Goal: Find contact information: Find contact information

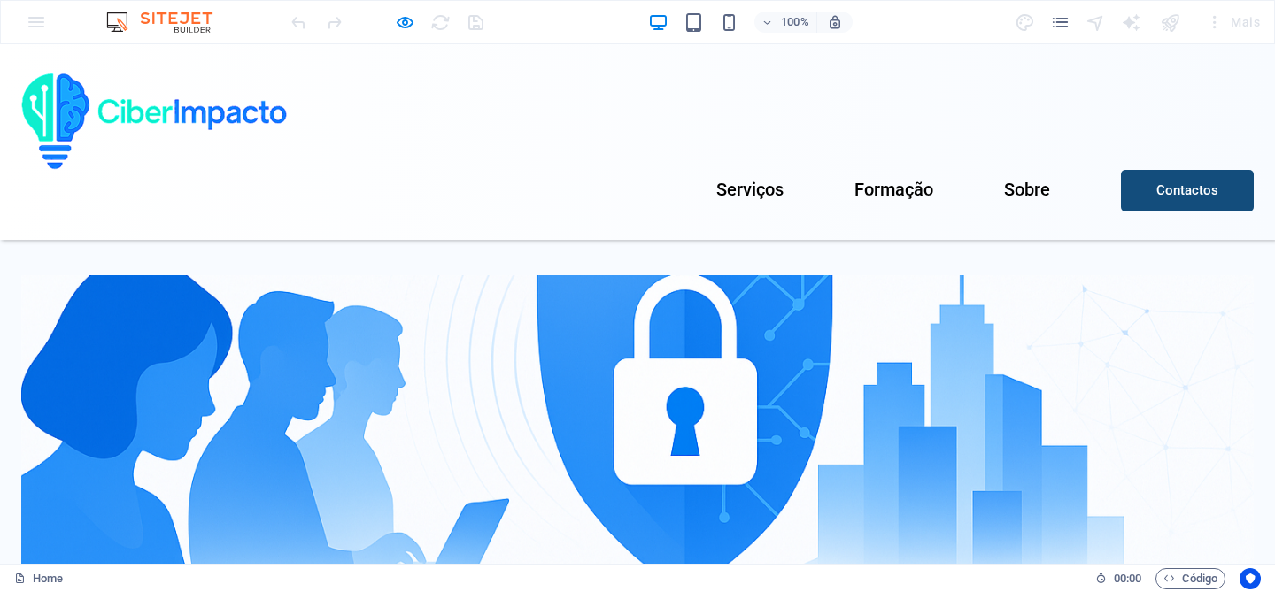
scroll to position [383, 0]
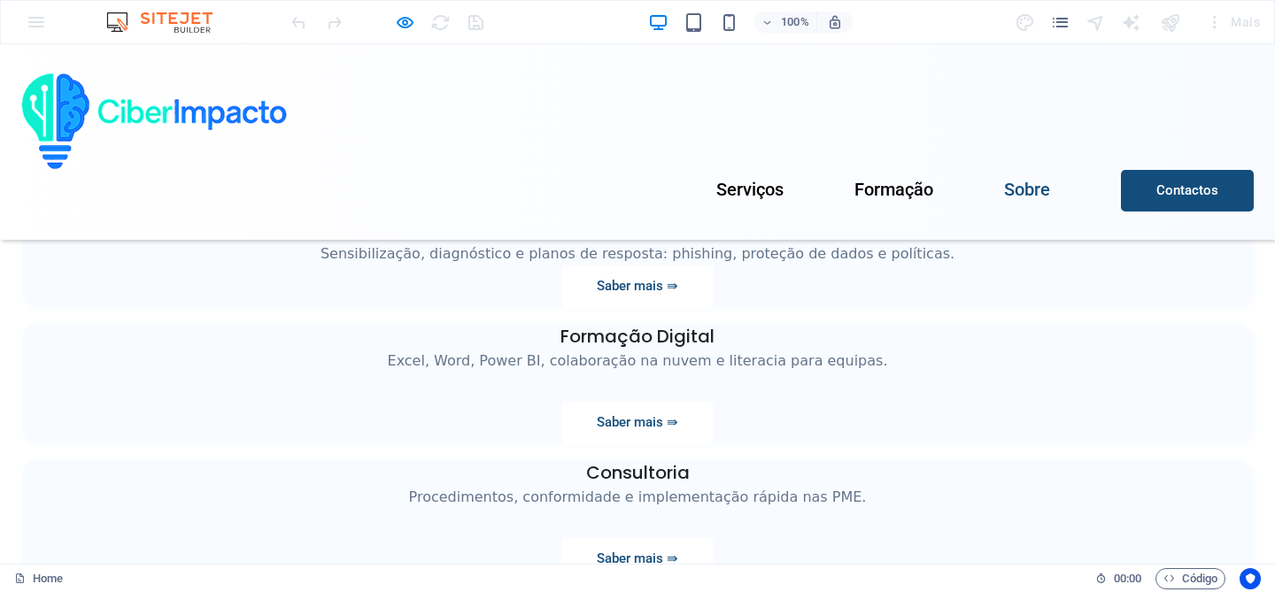
scroll to position [1683, 0]
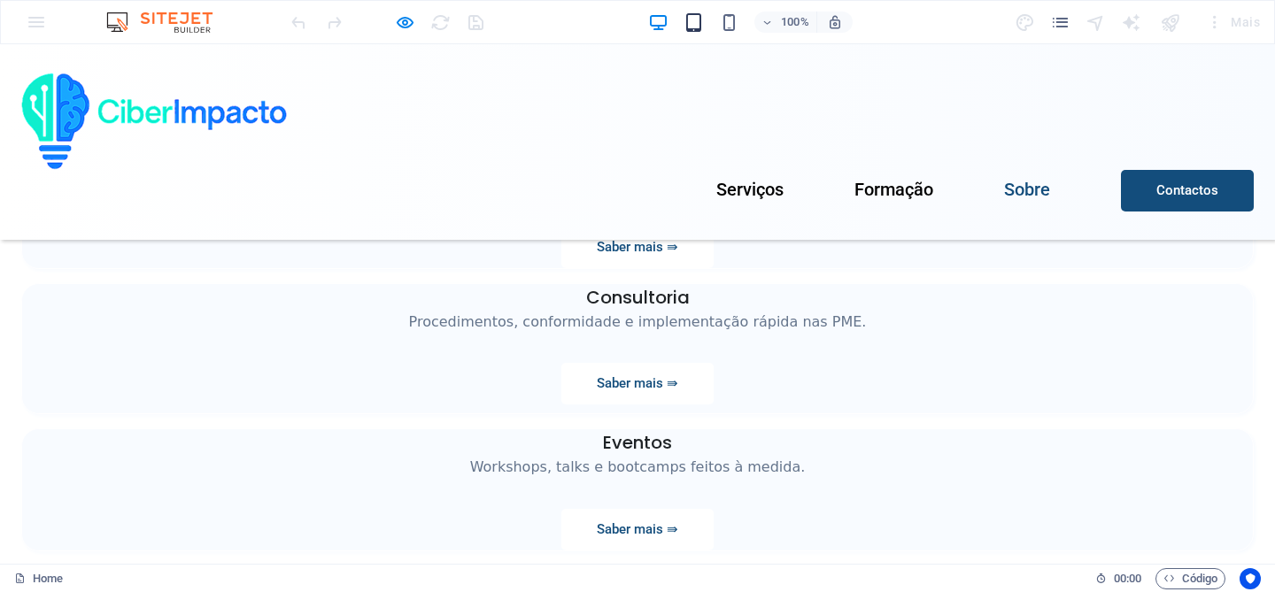
click at [0, 0] on icon "button" at bounding box center [0, 0] width 0 height 0
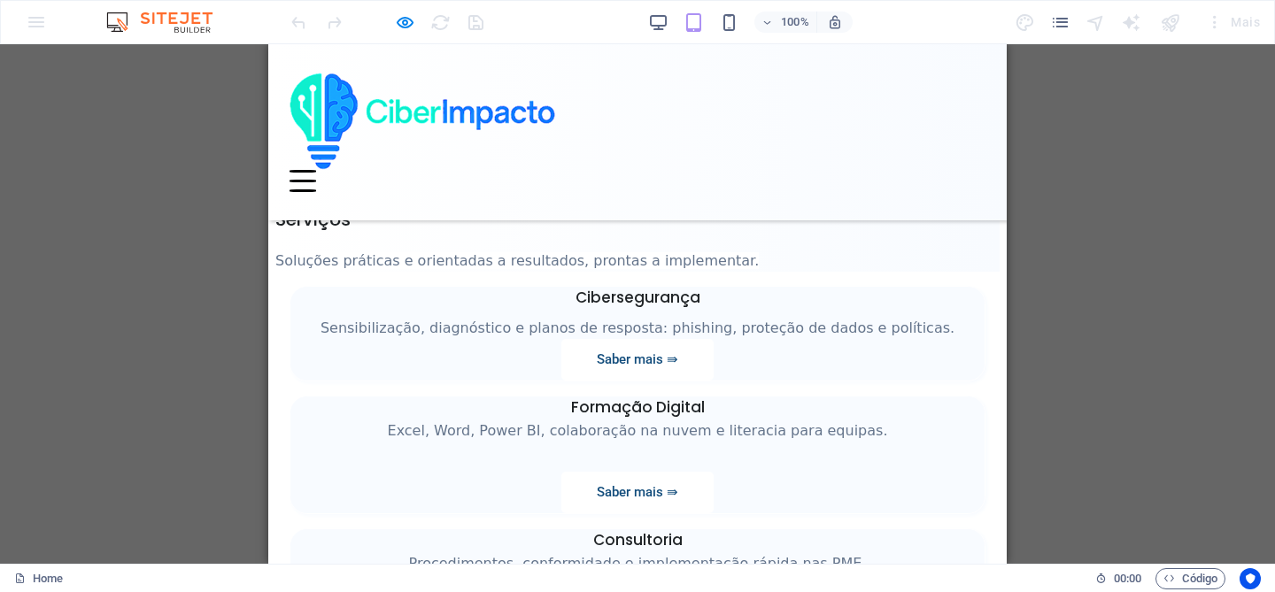
scroll to position [1525, 0]
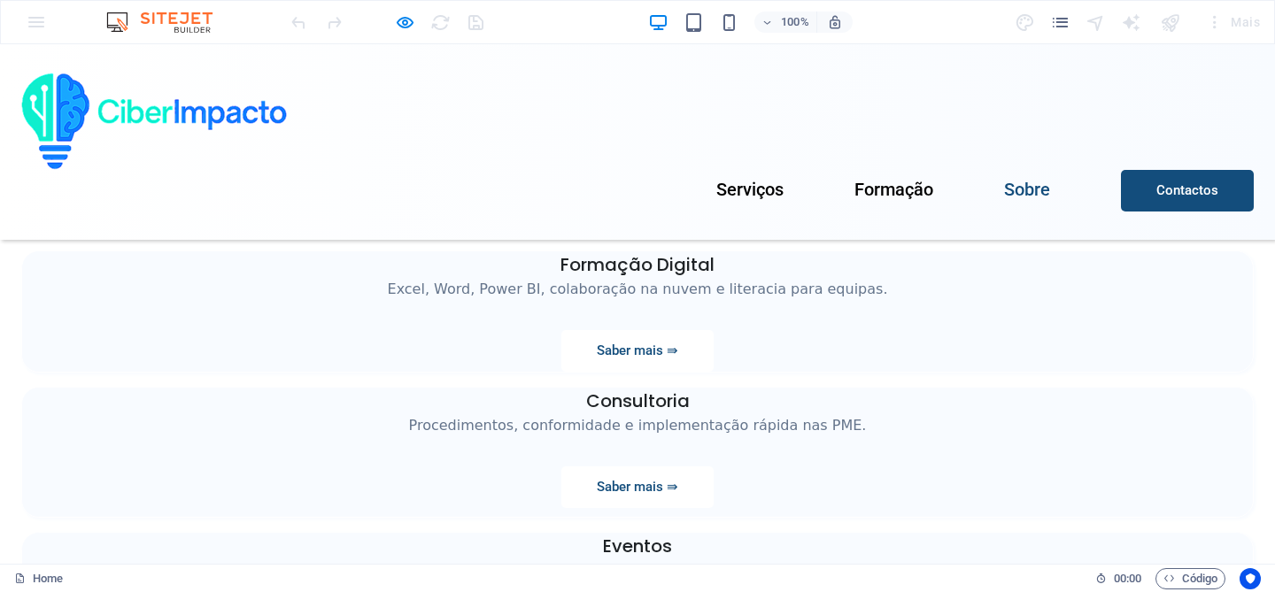
scroll to position [1683, 0]
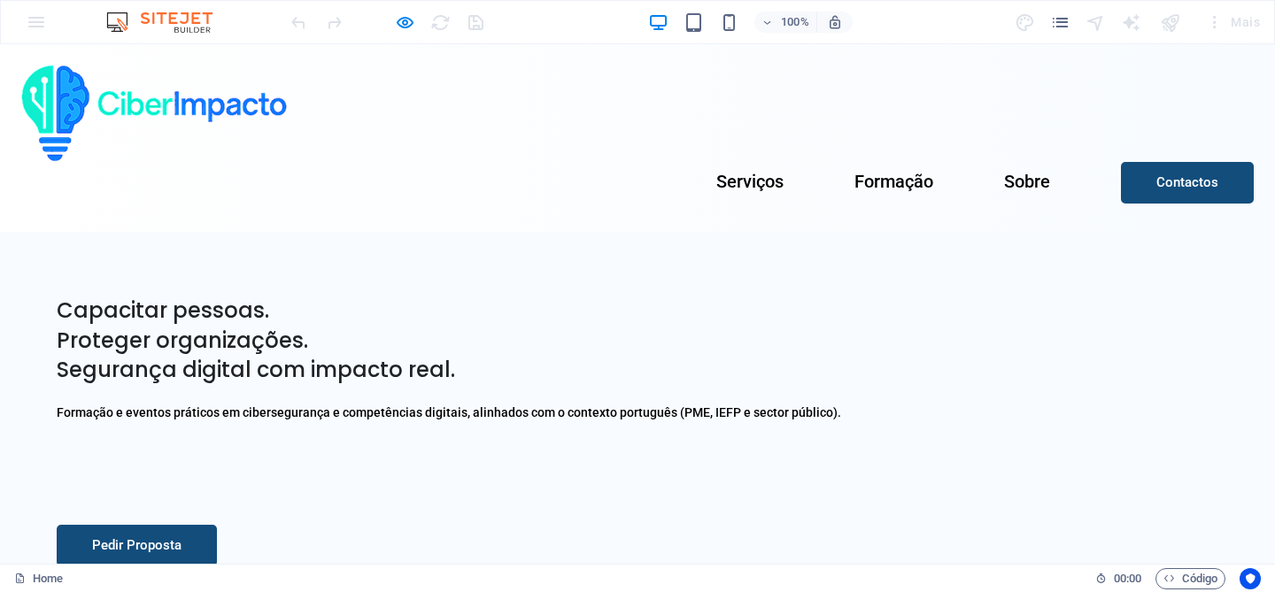
scroll to position [0, 0]
